Goal: Information Seeking & Learning: Learn about a topic

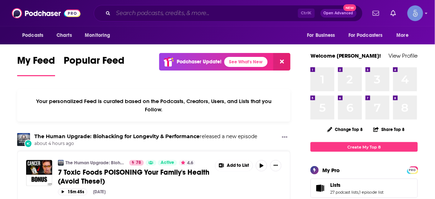
click at [183, 14] on input "Search podcasts, credits, & more..." at bounding box center [205, 13] width 184 height 11
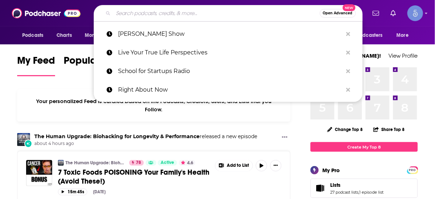
paste input "Intuitive Wisdom"
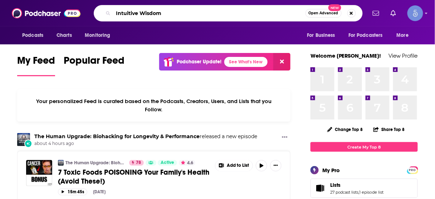
type input "Intuitive Wisdom"
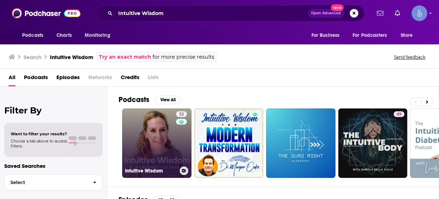
click at [163, 143] on link "32 Intuitive Wisdom" at bounding box center [156, 142] width 69 height 69
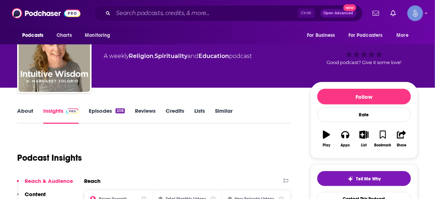
scroll to position [86, 0]
